Goal: Task Accomplishment & Management: Manage account settings

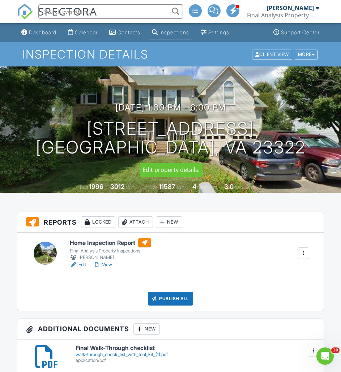
drag, startPoint x: 125, startPoint y: 140, endPoint x: 112, endPoint y: 143, distance: 13.8
click at [112, 143] on h1 "646 Edgewood Arch Chesapeake, VA 23322" at bounding box center [171, 138] width 270 height 38
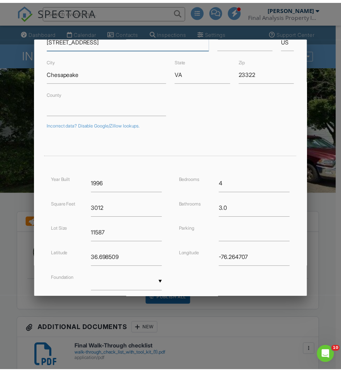
scroll to position [101, 0]
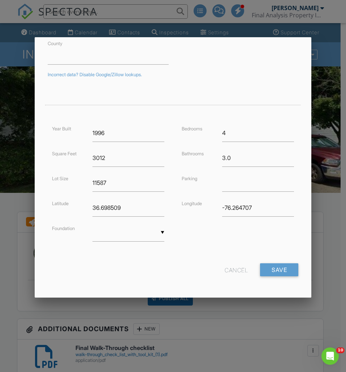
click at [11, 255] on div at bounding box center [173, 196] width 346 height 465
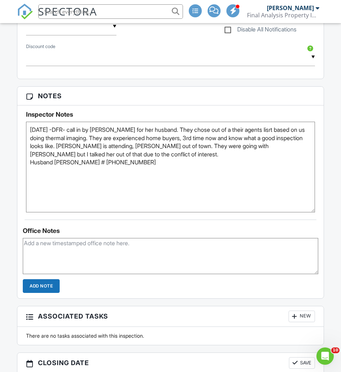
scroll to position [723, 0]
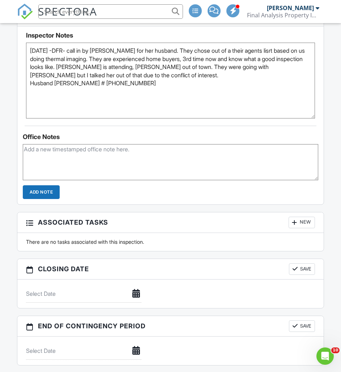
drag, startPoint x: 311, startPoint y: 132, endPoint x: 321, endPoint y: 96, distance: 36.7
click at [321, 96] on div "Inspector Notes 8/25/2025 -DFR- call in by Megan for her husband. They chose ou…" at bounding box center [170, 72] width 306 height 92
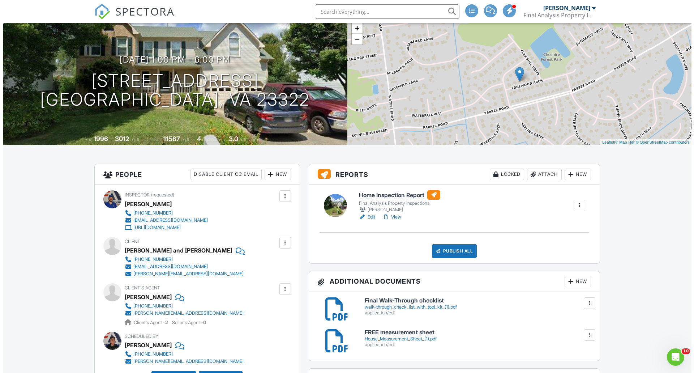
scroll to position [0, 0]
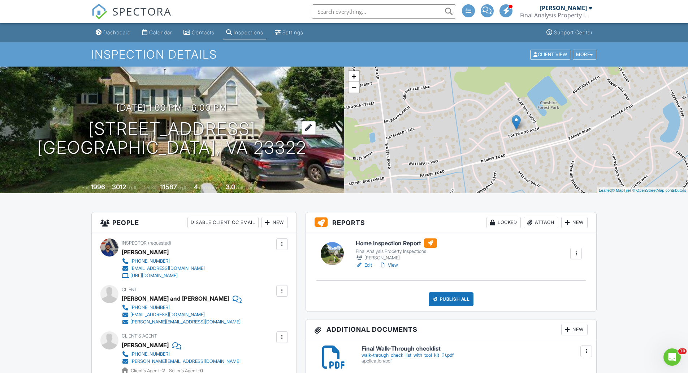
click at [215, 126] on h1 "646 Edgewood Arch Chesapeake, VA 23322" at bounding box center [172, 138] width 270 height 38
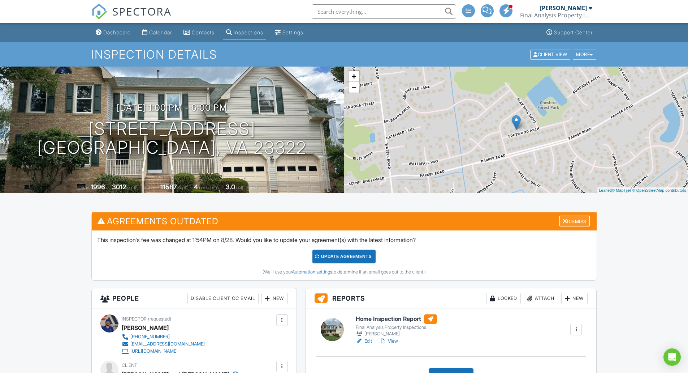
click at [584, 219] on div "Dismiss" at bounding box center [575, 220] width 30 height 11
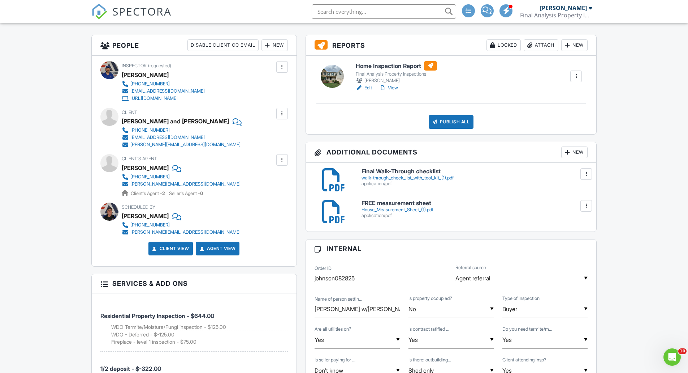
scroll to position [72, 0]
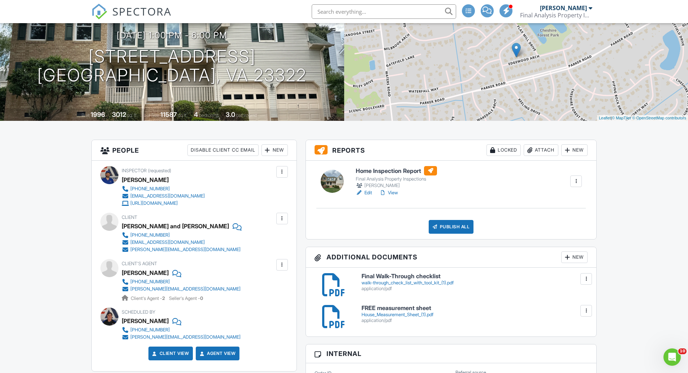
click at [398, 193] on link "View" at bounding box center [388, 192] width 19 height 7
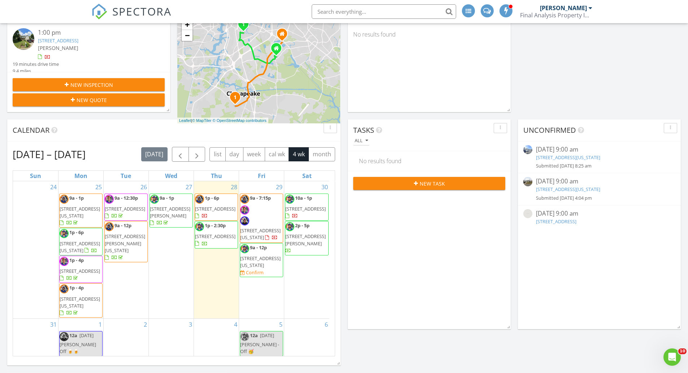
scroll to position [560, 700]
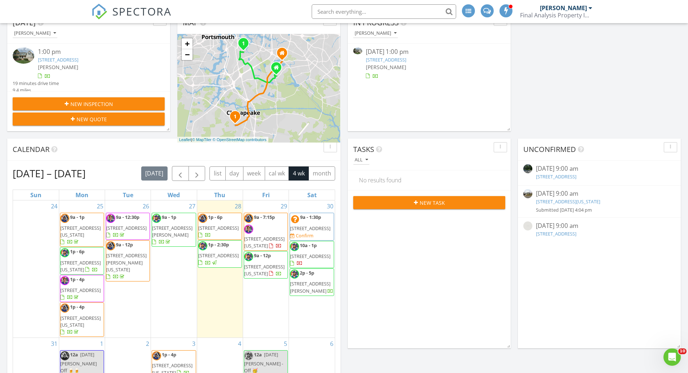
scroll to position [122, 0]
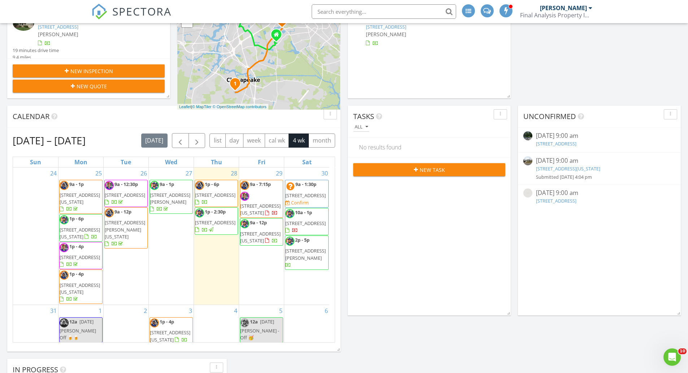
click at [357, 311] on div "Tasks All No results found New Task" at bounding box center [429, 211] width 163 height 210
click at [342, 216] on div "Today Anthony Gilbar 1:00 pm 646 Edgewood Arch, Chesapeake, VA 23322 Anthony Gi…" at bounding box center [344, 246] width 688 height 549
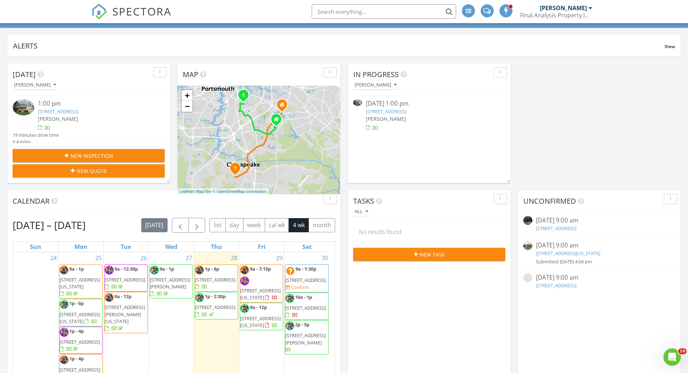
scroll to position [50, 0]
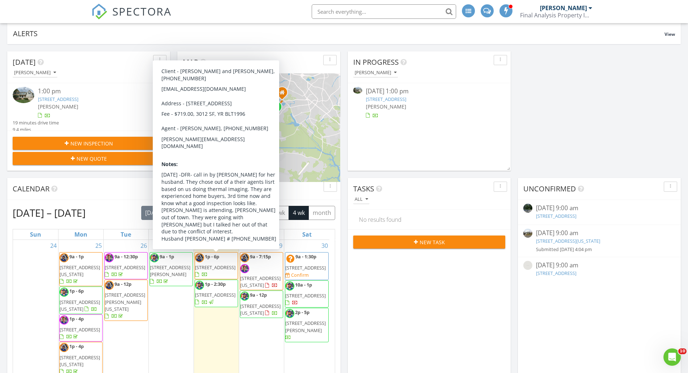
click at [230, 270] on span "646 Edgewood Arch, Chesapeake 23322" at bounding box center [215, 267] width 40 height 7
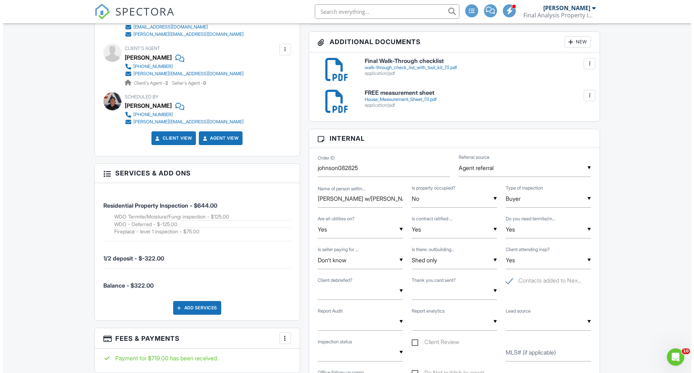
scroll to position [36, 0]
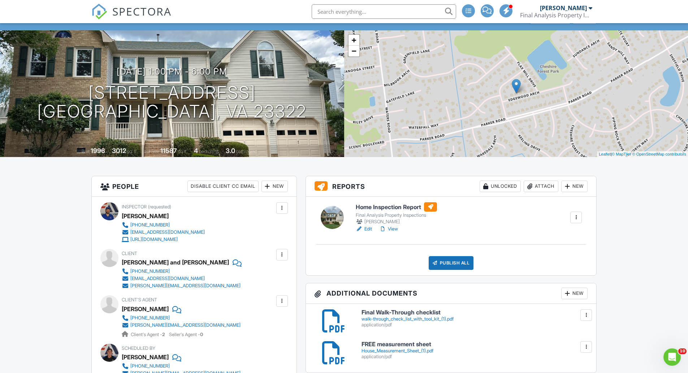
click at [464, 262] on div "Publish All" at bounding box center [451, 263] width 45 height 14
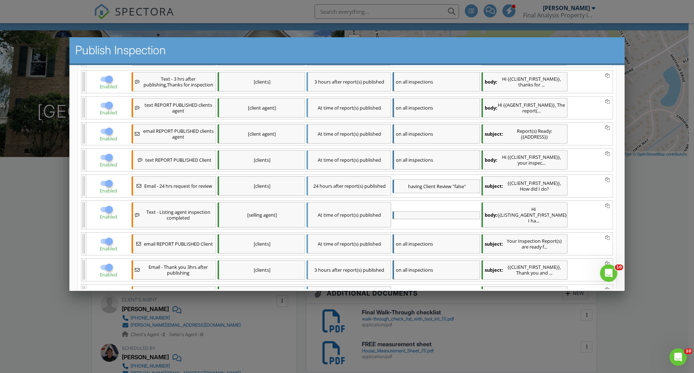
scroll to position [254, 0]
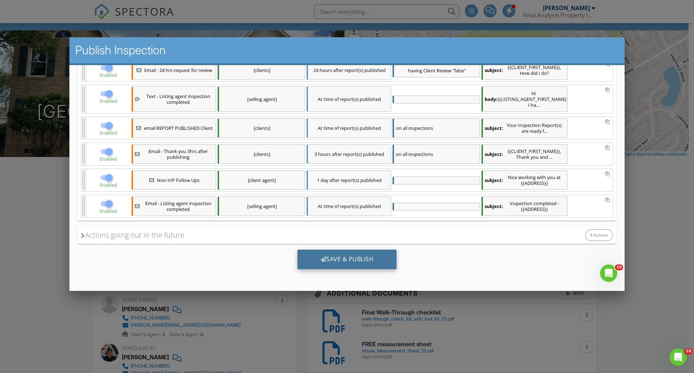
click at [369, 261] on div "Save & Publish" at bounding box center [346, 259] width 99 height 20
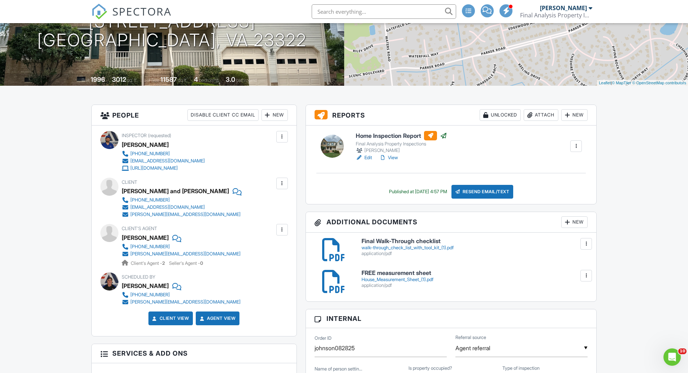
scroll to position [181, 0]
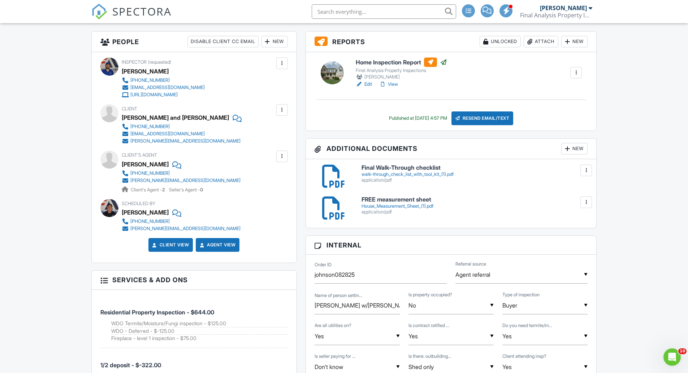
click at [565, 150] on div at bounding box center [567, 148] width 7 height 7
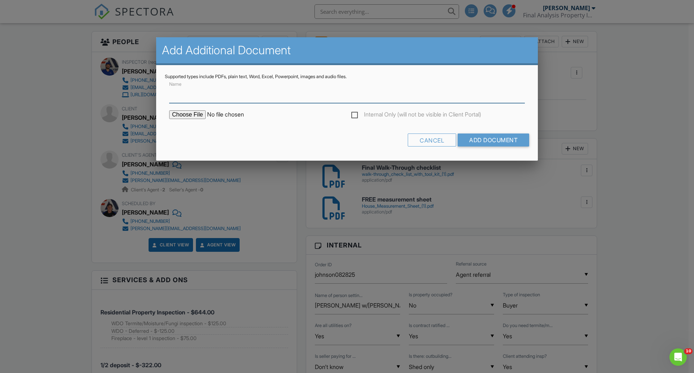
click at [224, 102] on input "Name" at bounding box center [347, 94] width 356 height 18
type input "WDO-(termite/moisture reports) - TEMP"
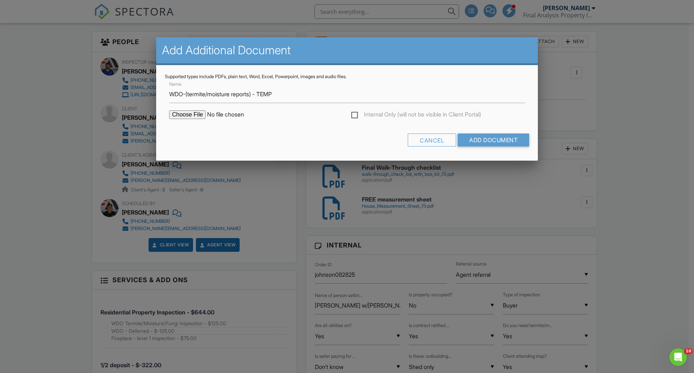
click at [373, 118] on label "Internal Only (will not be visible in Client Portal)" at bounding box center [416, 115] width 130 height 9
click at [356, 118] on input "Internal Only (will not be visible in Client Portal)" at bounding box center [353, 115] width 5 height 5
checkbox input "true"
click at [196, 117] on input "file" at bounding box center [230, 114] width 123 height 9
click at [428, 140] on div "Cancel" at bounding box center [432, 139] width 48 height 13
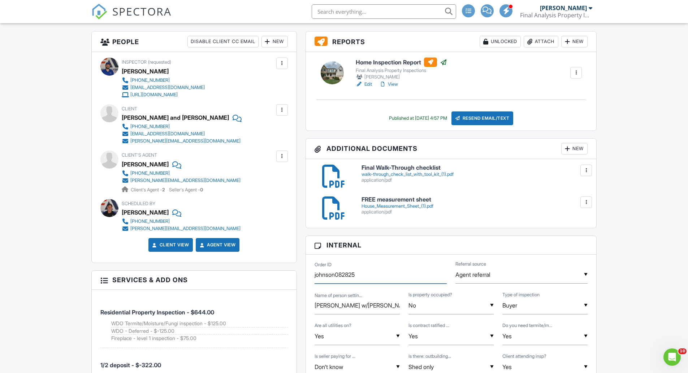
click at [362, 268] on input "johnson082825" at bounding box center [381, 275] width 132 height 18
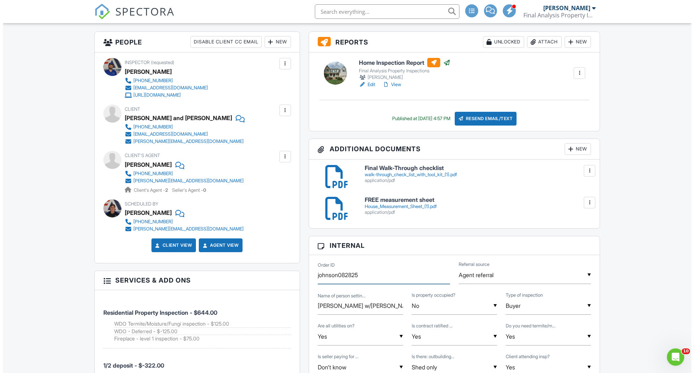
scroll to position [145, 0]
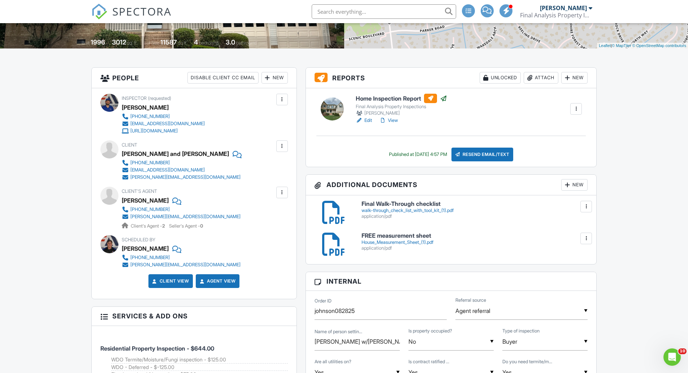
click at [574, 188] on div "New" at bounding box center [574, 185] width 26 height 12
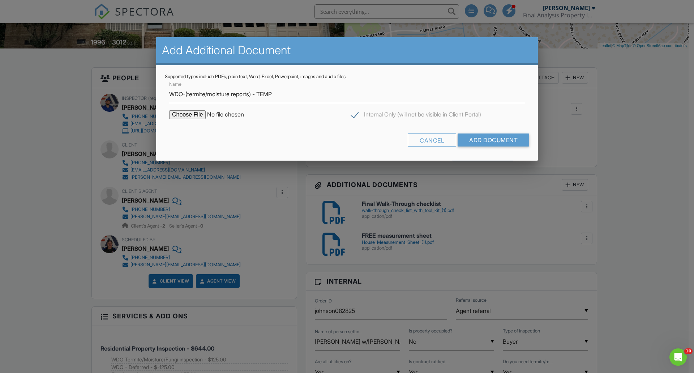
click at [196, 117] on input "file" at bounding box center [230, 114] width 123 height 9
type input "C:\fakepath\johnson082825 WDO.pdf"
click at [489, 135] on input "Add Document" at bounding box center [493, 139] width 72 height 13
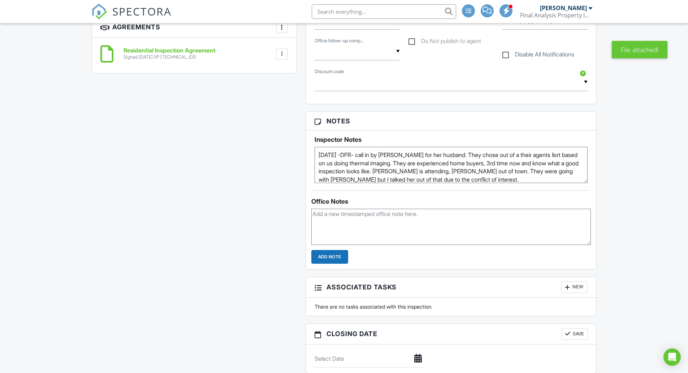
click at [319, 154] on textarea "[DATE] -DFR- call in by [PERSON_NAME] for her husband. They chose out of a thei…" at bounding box center [452, 165] width 274 height 36
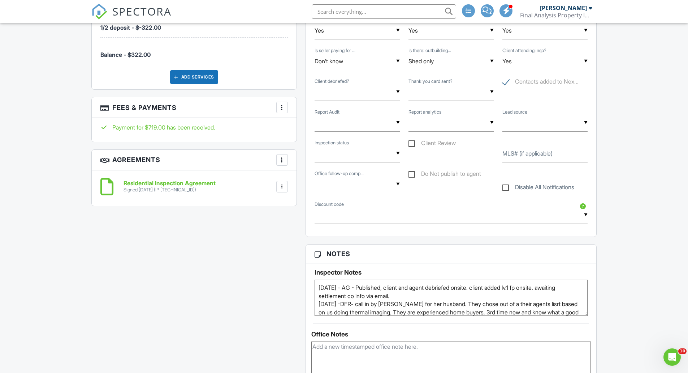
scroll to position [434, 0]
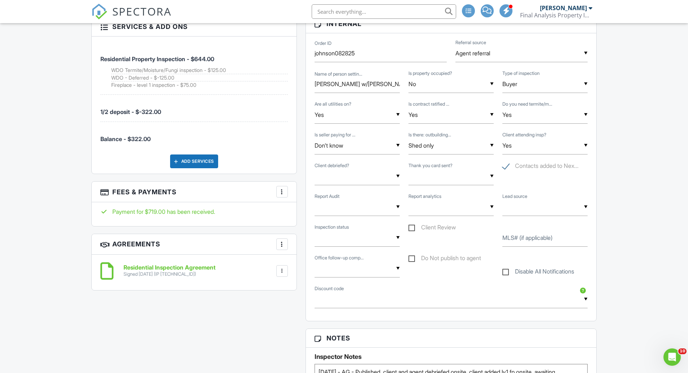
type textarea "[DATE] - AG - Published, client and agent debriefed onsite. client added lv.1 f…"
click at [354, 180] on div "▼ Yes (add notes) No (add notes) Yes (add notes) No (add notes)" at bounding box center [357, 176] width 85 height 18
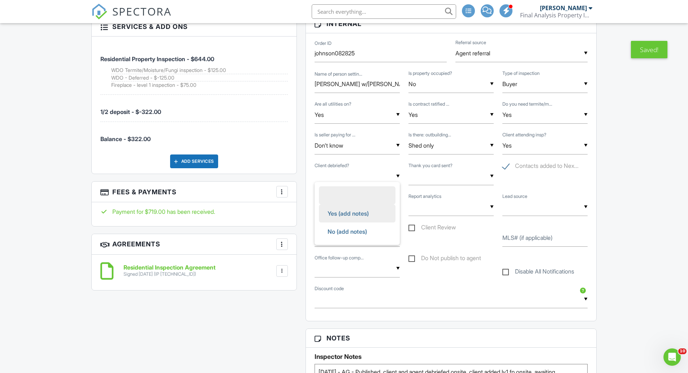
click at [374, 212] on span "Yes (add notes)" at bounding box center [348, 213] width 53 height 18
type input "Yes (add notes)"
drag, startPoint x: 445, startPoint y: 184, endPoint x: 447, endPoint y: 189, distance: 4.6
click at [446, 184] on div "▼ Yes No (add notes) Yes No (add notes)" at bounding box center [451, 176] width 85 height 18
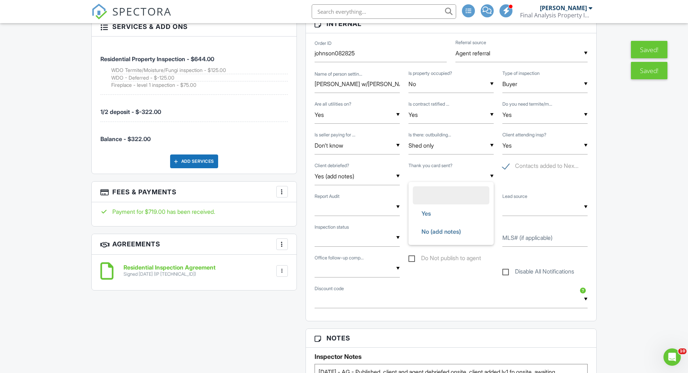
drag, startPoint x: 456, startPoint y: 212, endPoint x: 560, endPoint y: 207, distance: 104.2
click at [456, 212] on li "Yes" at bounding box center [451, 213] width 77 height 18
type input "Yes"
drag, startPoint x: 629, startPoint y: 216, endPoint x: 638, endPoint y: 218, distance: 10.0
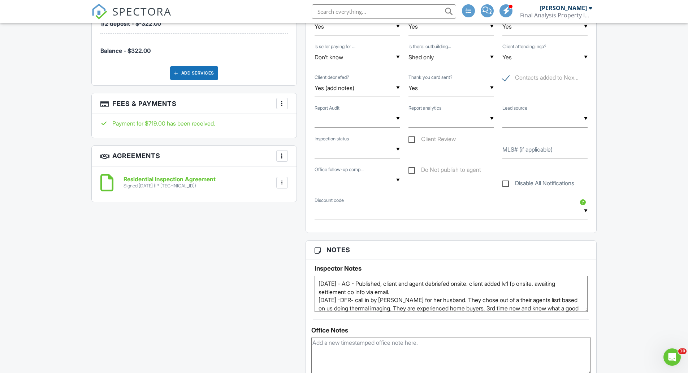
scroll to position [485, 0]
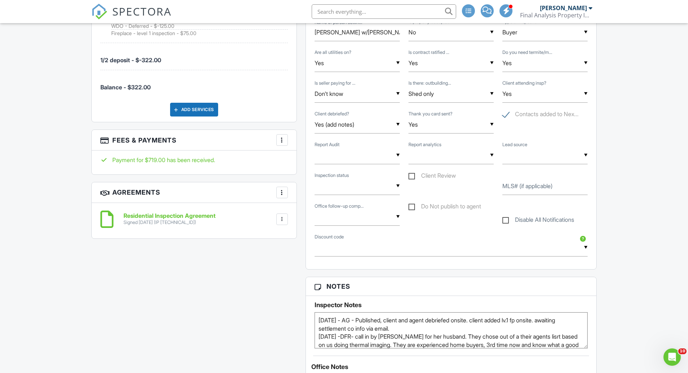
click at [441, 125] on div "▼ Yes Yes No (add notes) Yes No (add notes)" at bounding box center [451, 125] width 85 height 18
click at [459, 143] on li at bounding box center [451, 143] width 77 height 18
click at [625, 170] on div "Dashboard Calendar Contacts Inspections Settings Support Center Inspection Deta…" at bounding box center [344, 354] width 688 height 1633
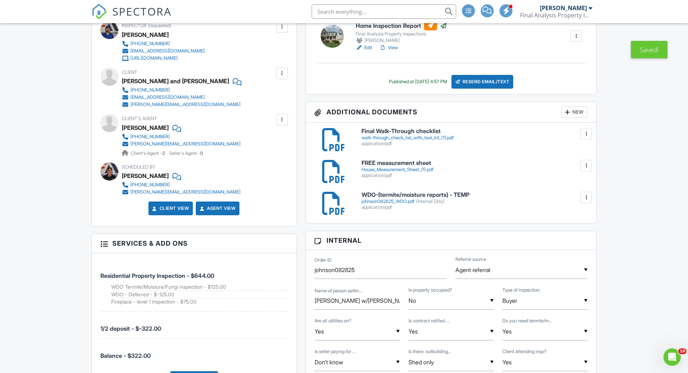
scroll to position [202, 0]
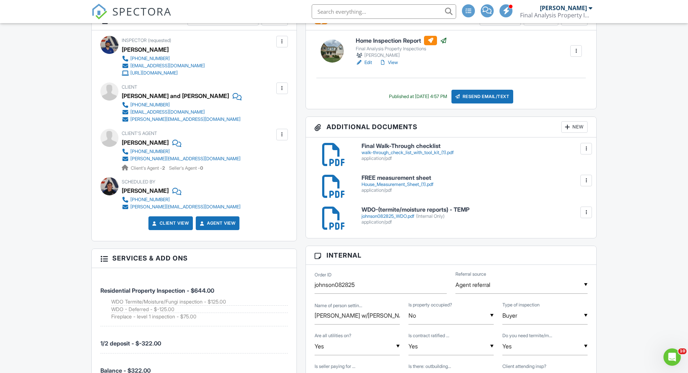
click at [284, 89] on div at bounding box center [282, 88] width 7 height 7
click at [280, 111] on li "Edit" at bounding box center [270, 110] width 27 height 18
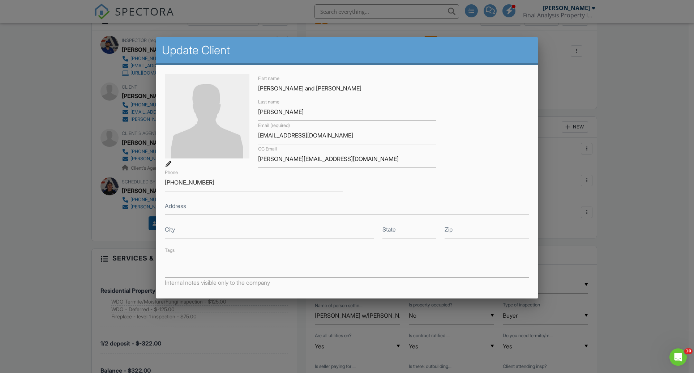
click at [650, 194] on div at bounding box center [347, 197] width 694 height 466
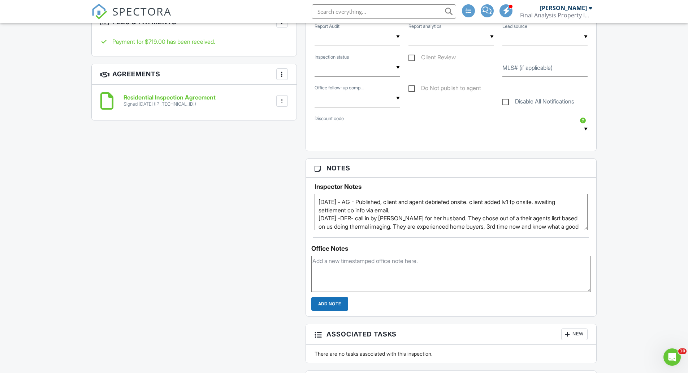
scroll to position [595, 0]
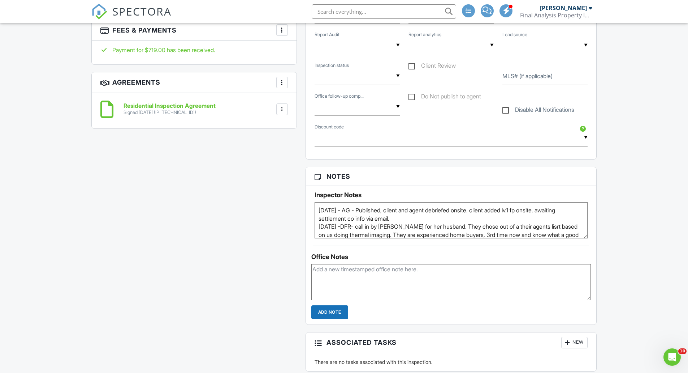
click at [667, 241] on div "Dashboard Calendar Contacts Inspections Settings Support Center Inspection Deta…" at bounding box center [344, 244] width 688 height 1633
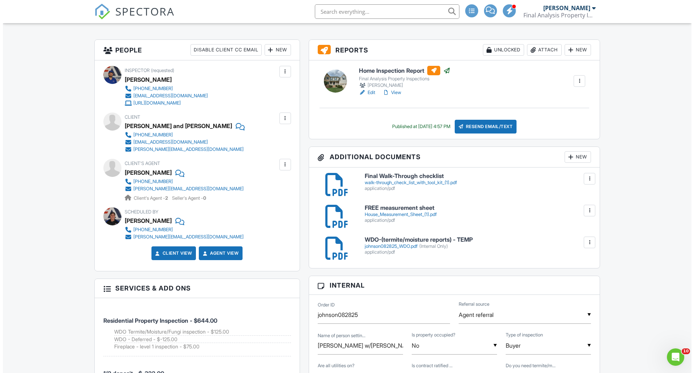
scroll to position [165, 0]
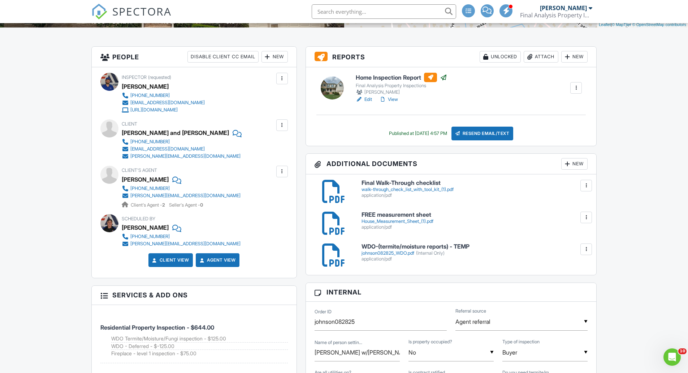
click at [283, 175] on div at bounding box center [282, 171] width 12 height 12
click at [272, 194] on li "Edit" at bounding box center [265, 193] width 37 height 18
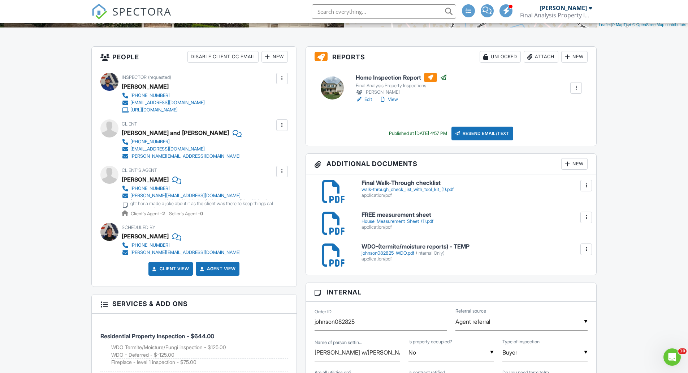
click at [125, 204] on div at bounding box center [125, 204] width 7 height 7
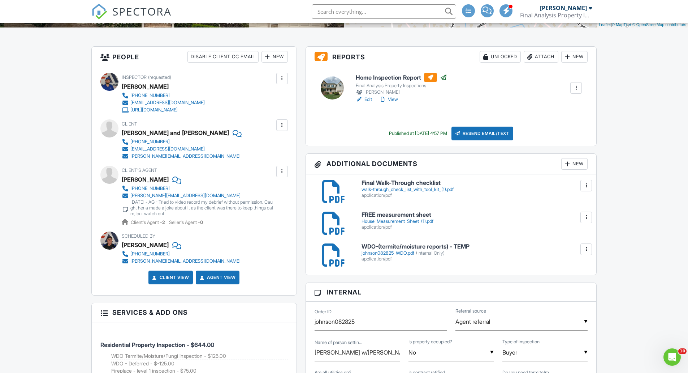
click at [243, 208] on div "[DATE] - AG - Tried to video record my debrief without permission. Caught her a…" at bounding box center [202, 207] width 144 height 17
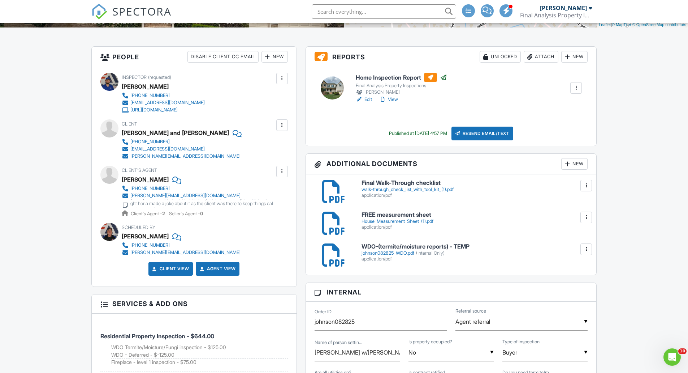
click at [243, 206] on div "[DATE] - AG - Tried to video record my debrief without permission. Caught her a…" at bounding box center [202, 203] width 144 height 17
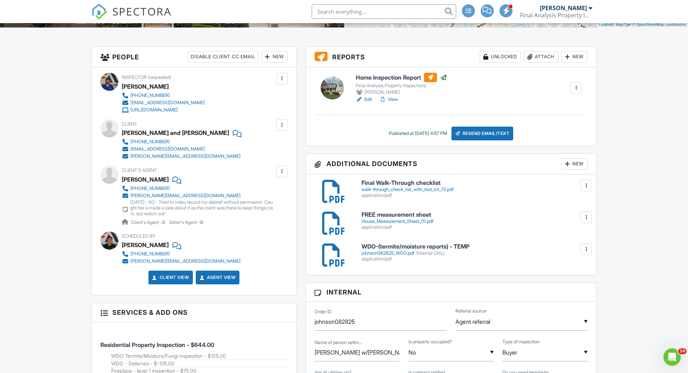
click at [244, 207] on div "[DATE] - AG - Tried to video record my debrief without permission. Caught her a…" at bounding box center [202, 207] width 144 height 17
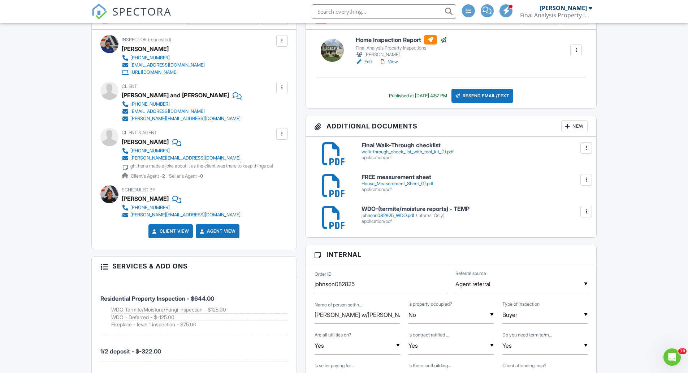
scroll to position [57, 0]
